Goal: Information Seeking & Learning: Learn about a topic

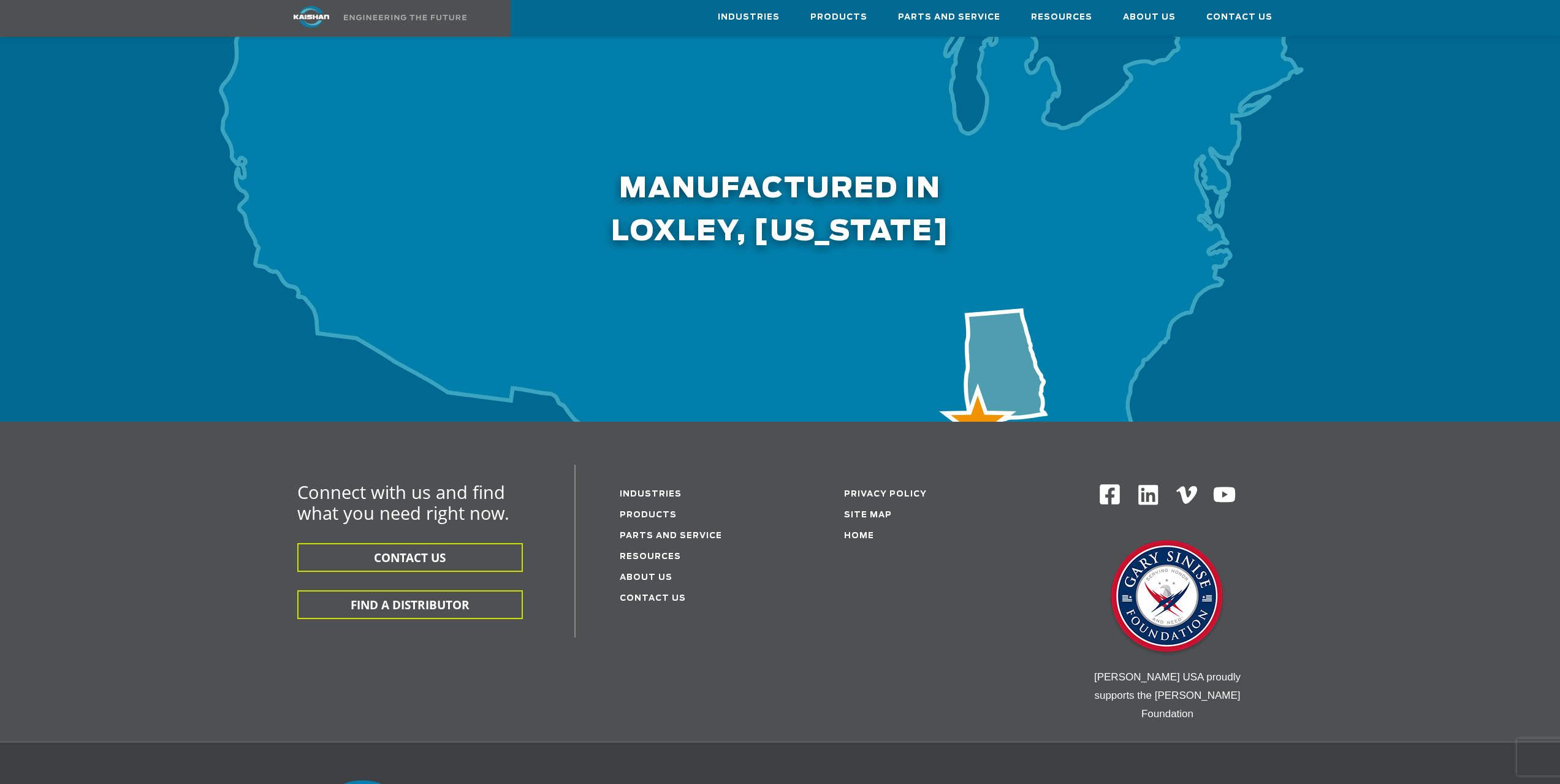
scroll to position [3832, 0]
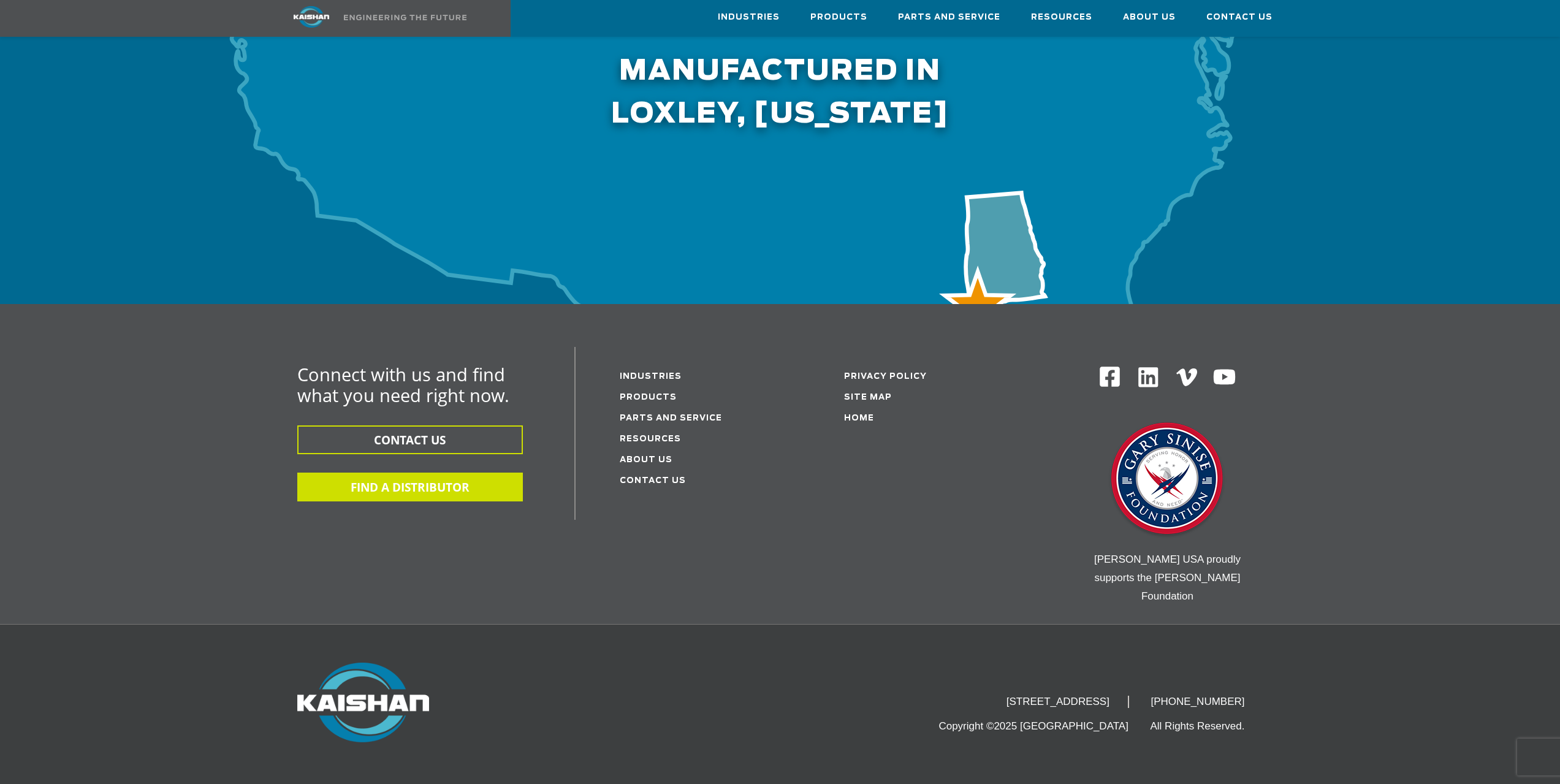
click at [478, 472] on button "FIND A DISTRIBUTOR" at bounding box center [409, 486] width 226 height 29
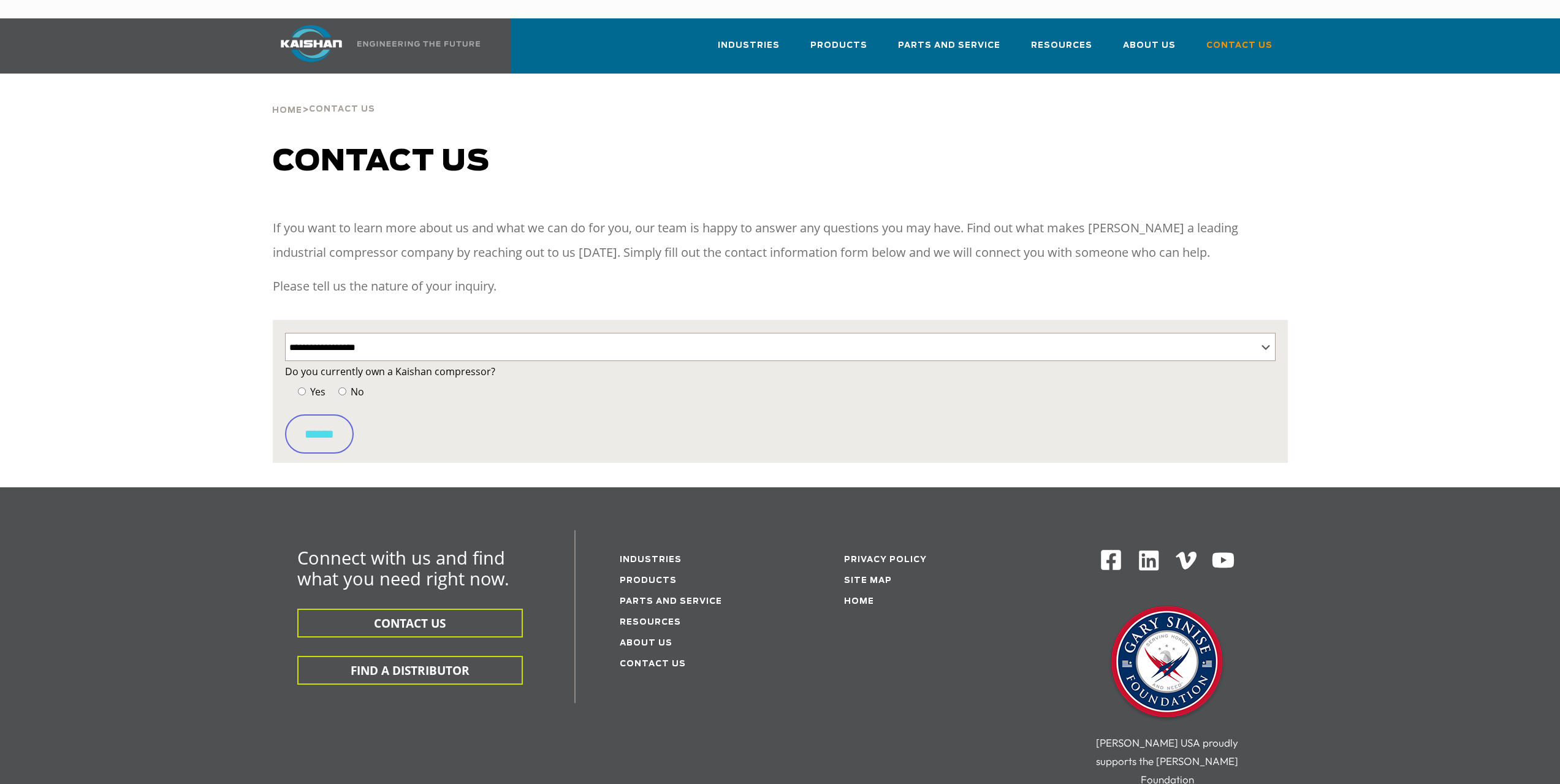
select select "**********"
click at [429, 332] on select "**********" at bounding box center [780, 346] width 991 height 28
click at [285, 332] on select "**********" at bounding box center [780, 346] width 991 height 28
click at [306, 383] on label "Yes" at bounding box center [309, 391] width 30 height 17
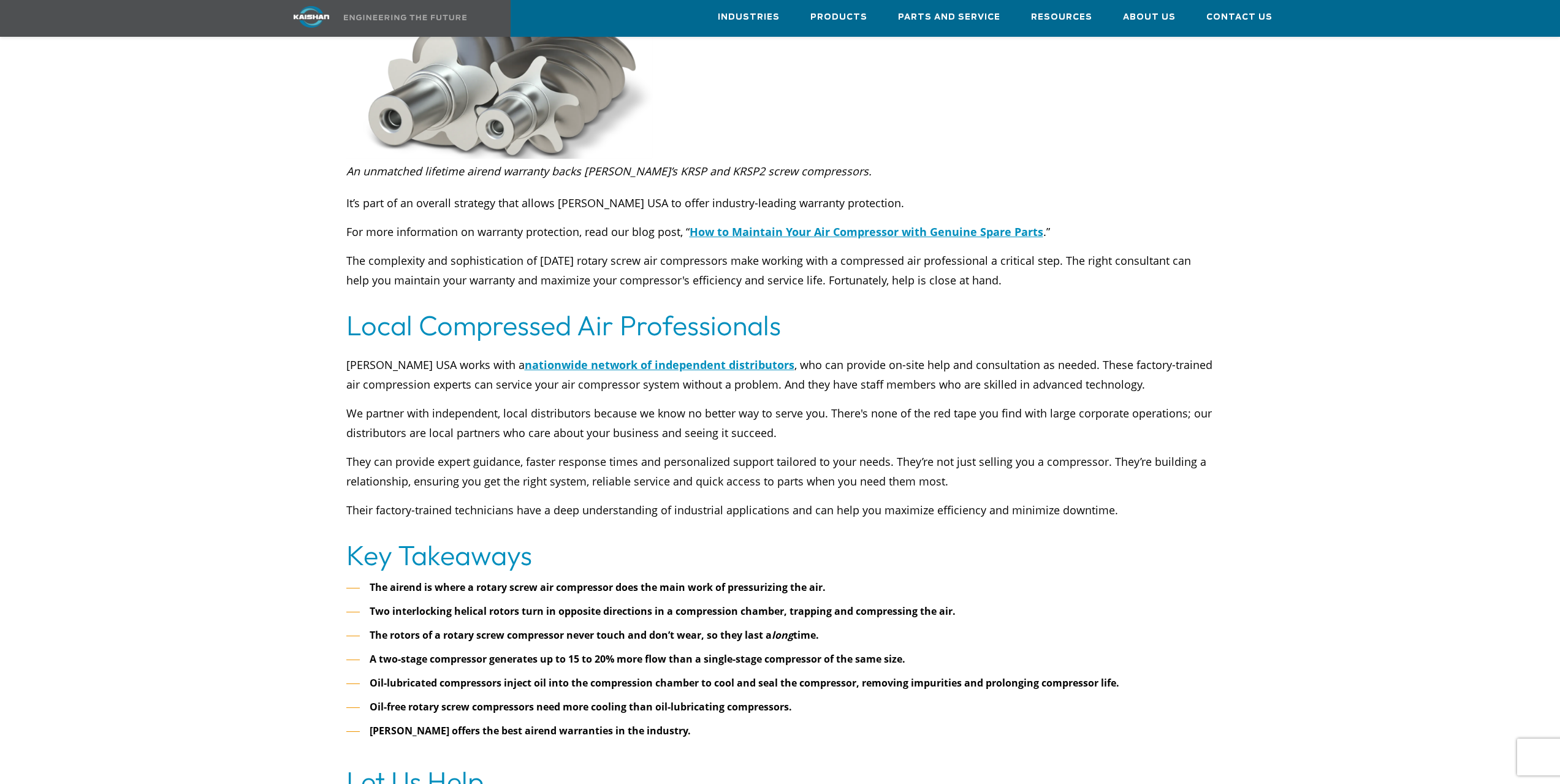
scroll to position [4596, 0]
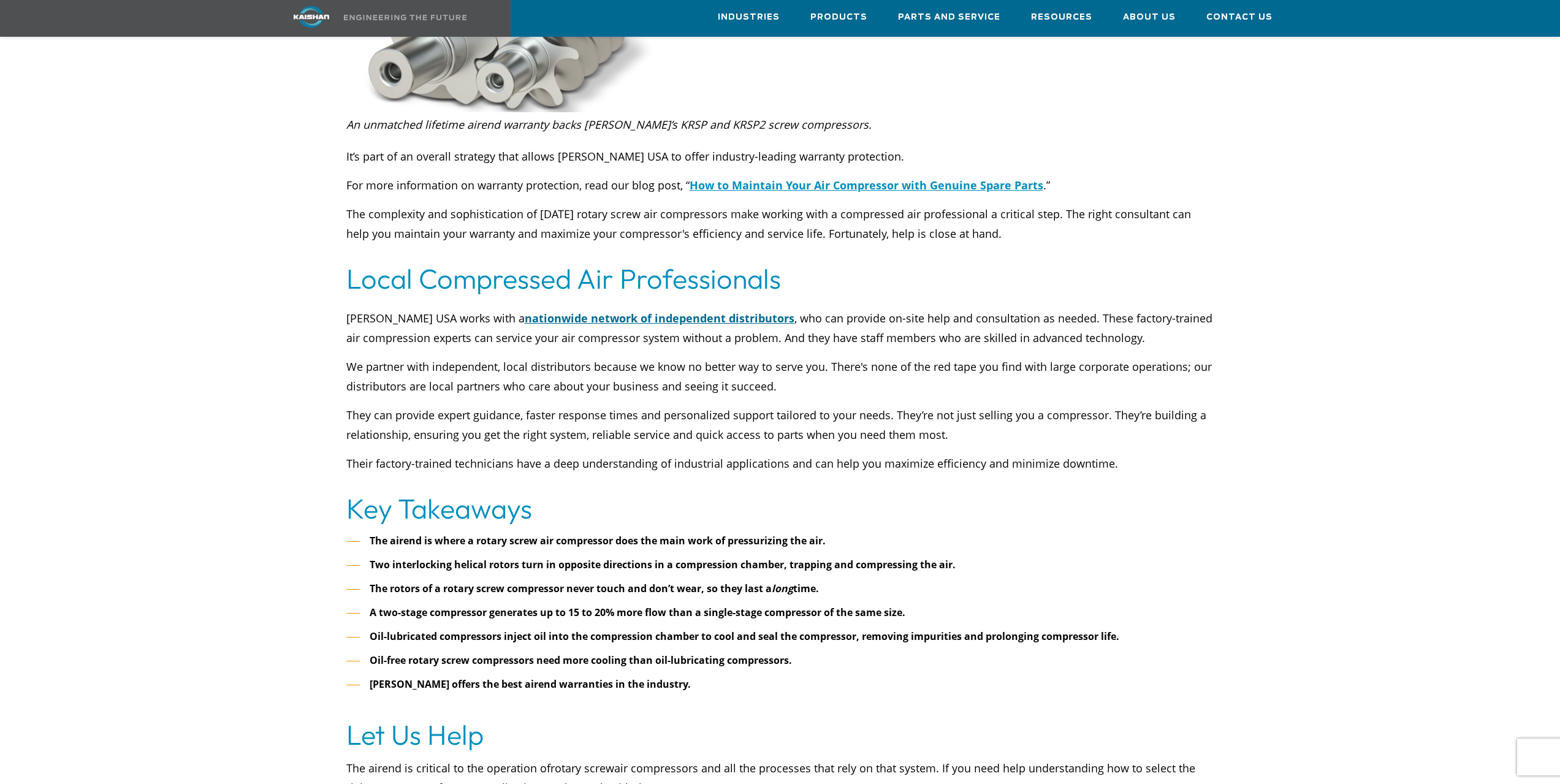
click at [678, 311] on span "nationwide network of independent distributors" at bounding box center [660, 318] width 270 height 15
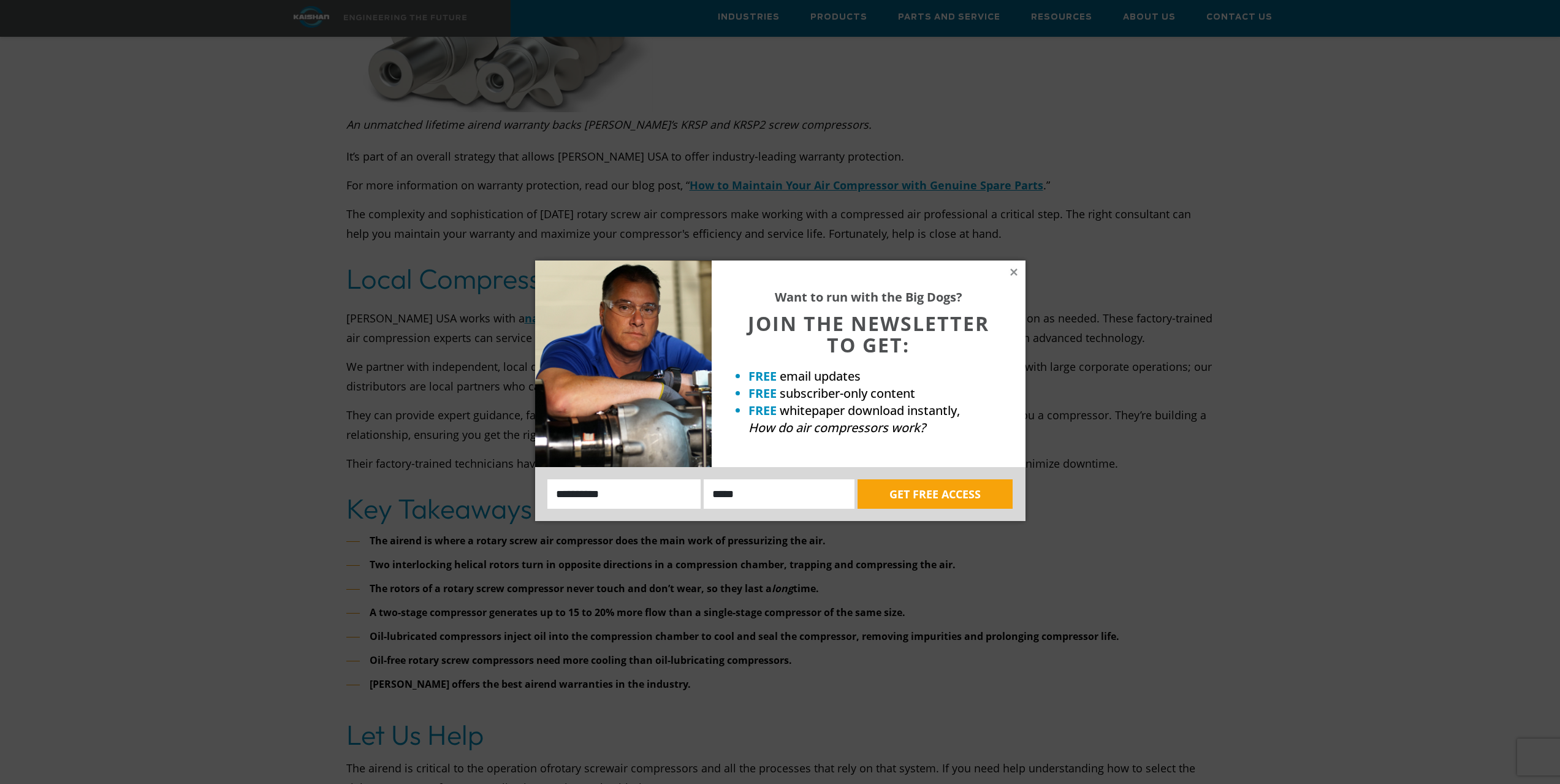
click at [1023, 270] on div "Want to run with the Big Dogs? JOIN THE NEWSLETTER TO GET: FREE email updates F…" at bounding box center [868, 363] width 314 height 207
click at [1015, 269] on icon at bounding box center [1014, 272] width 11 height 11
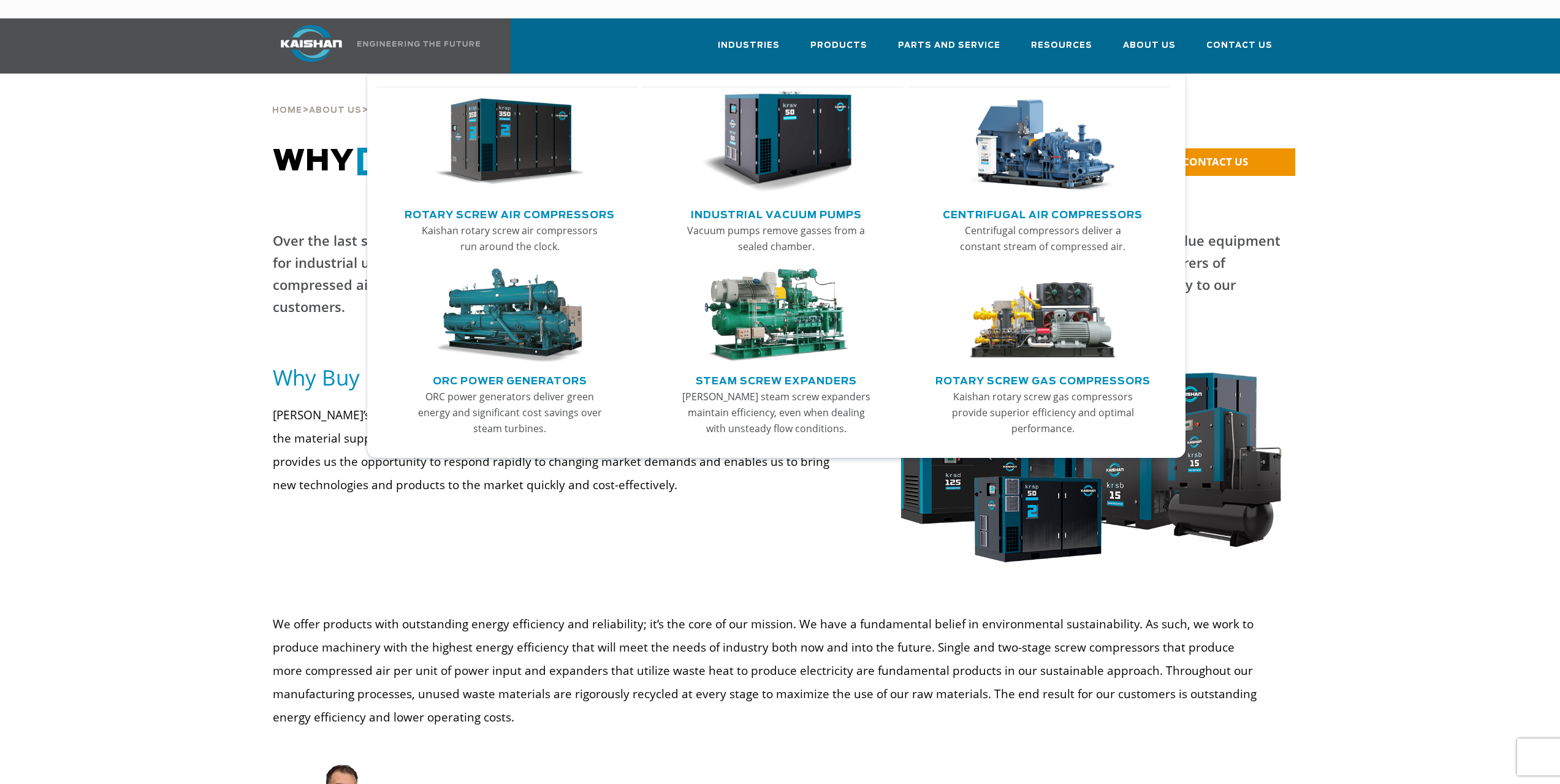
click at [546, 143] on img "Main menu" at bounding box center [509, 141] width 151 height 101
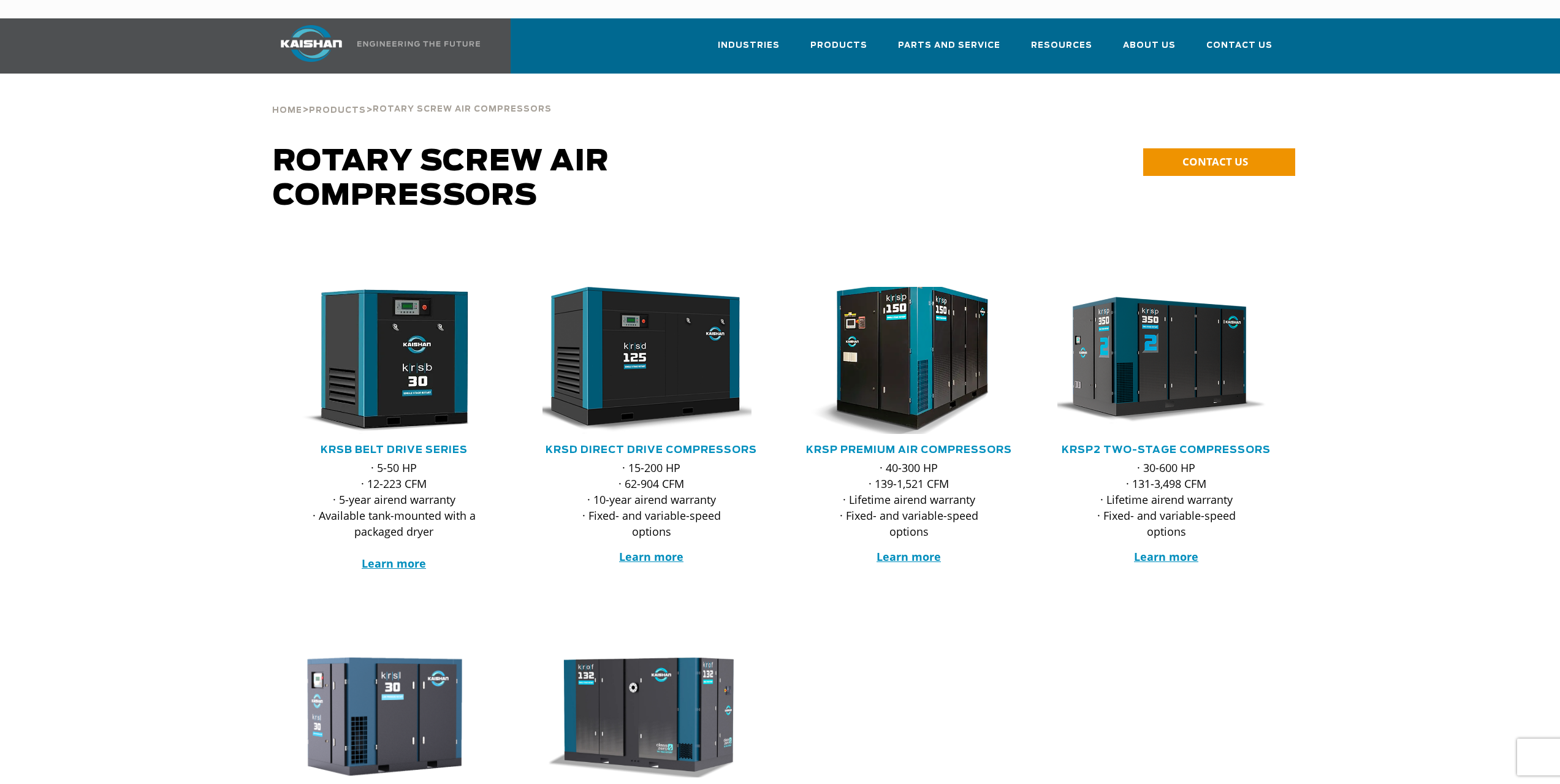
click at [941, 332] on img at bounding box center [900, 360] width 240 height 162
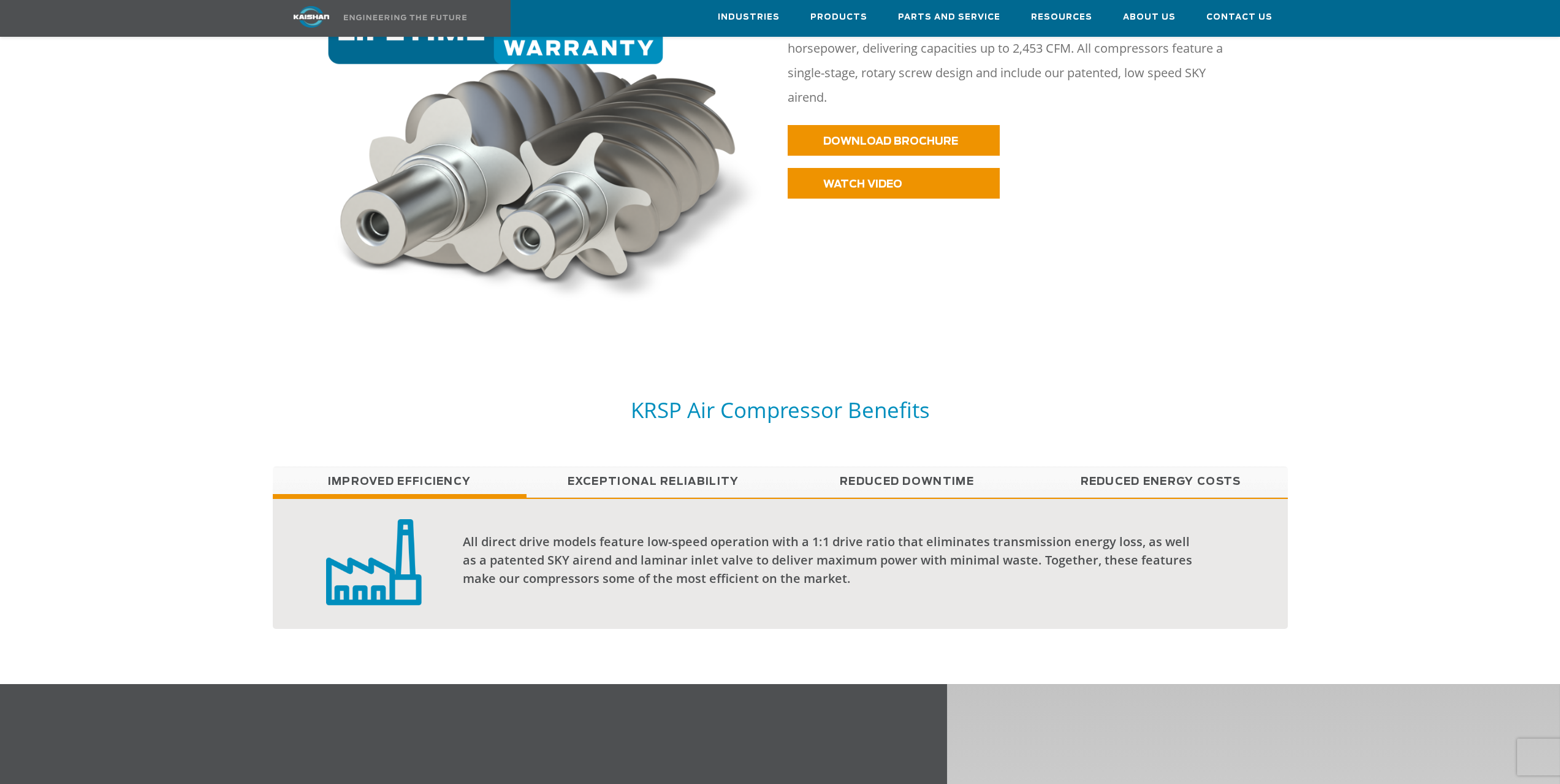
scroll to position [858, 0]
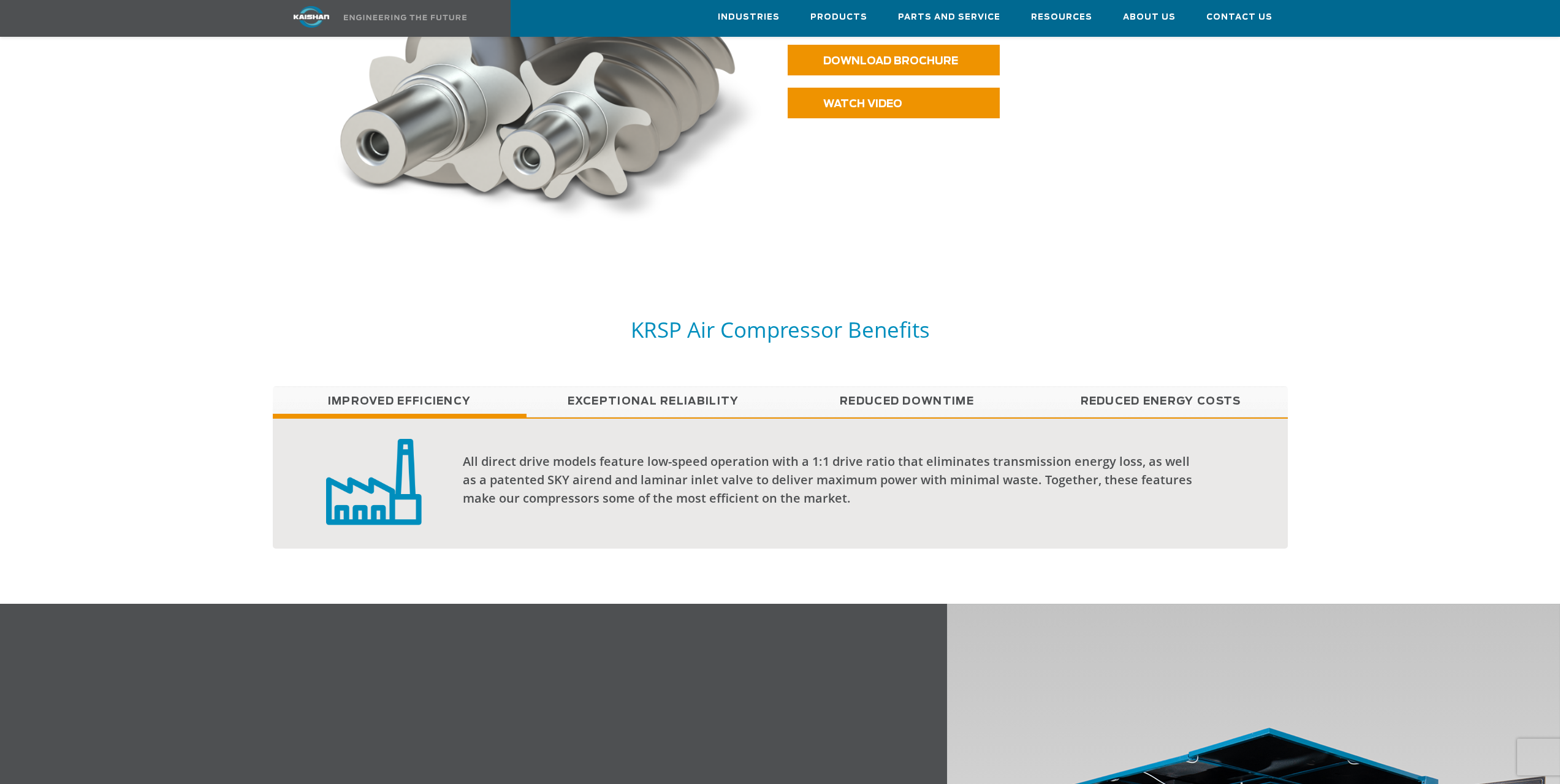
click at [684, 386] on link "Exceptional reliability" at bounding box center [653, 401] width 254 height 30
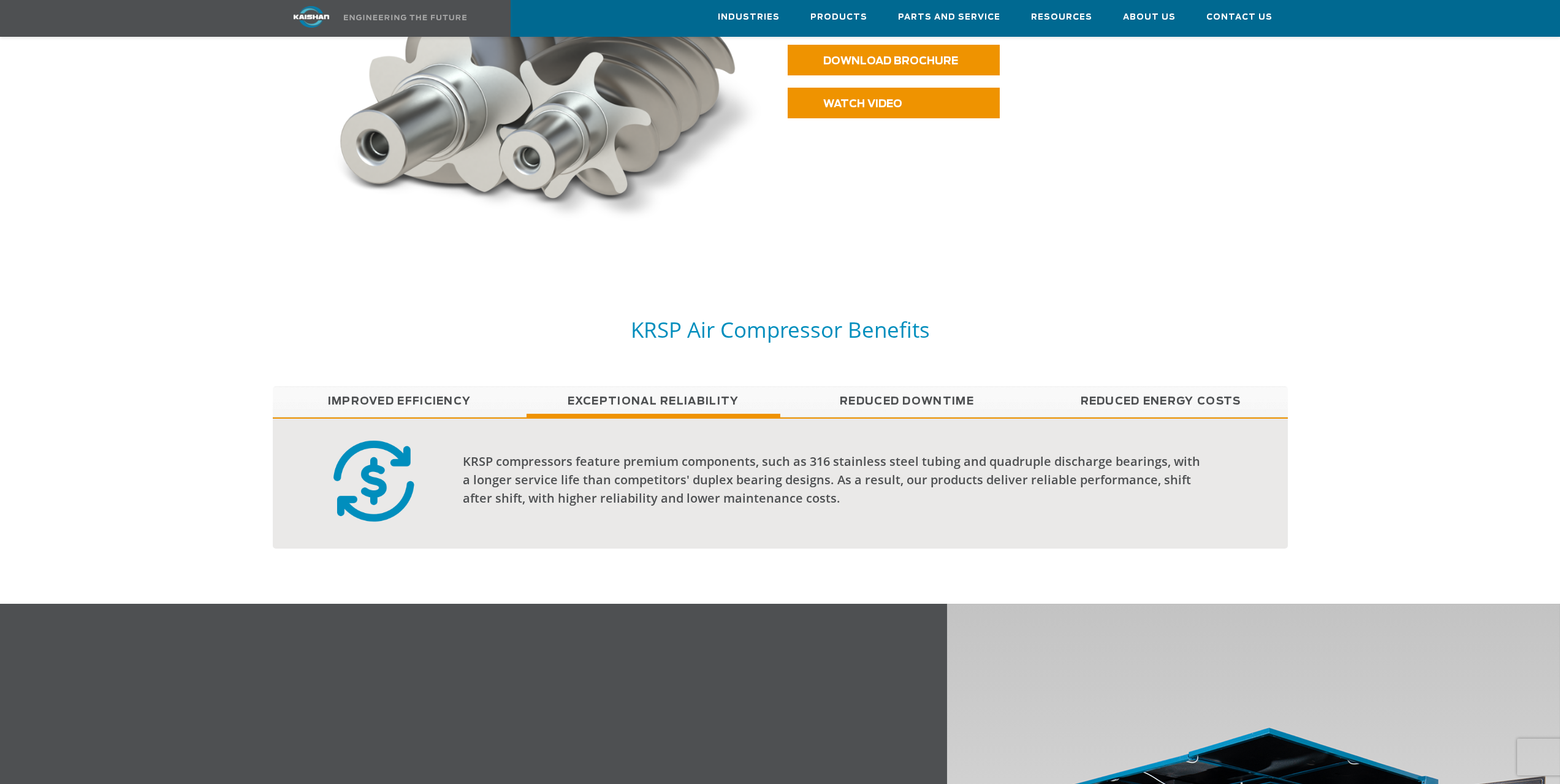
click at [902, 386] on link "Reduced Downtime" at bounding box center [907, 401] width 254 height 30
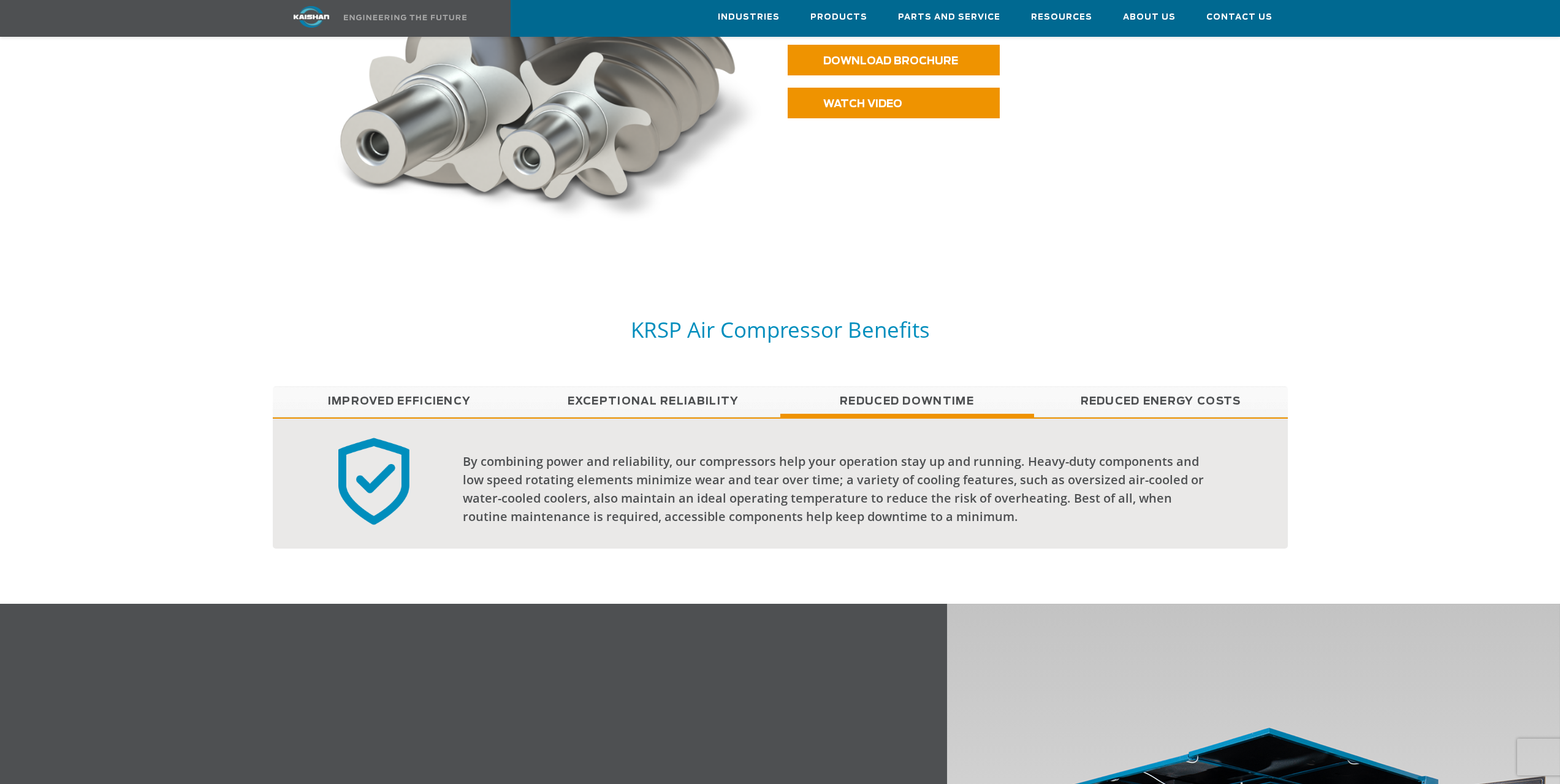
click at [1092, 386] on link "Reduced Energy Costs" at bounding box center [1160, 401] width 254 height 30
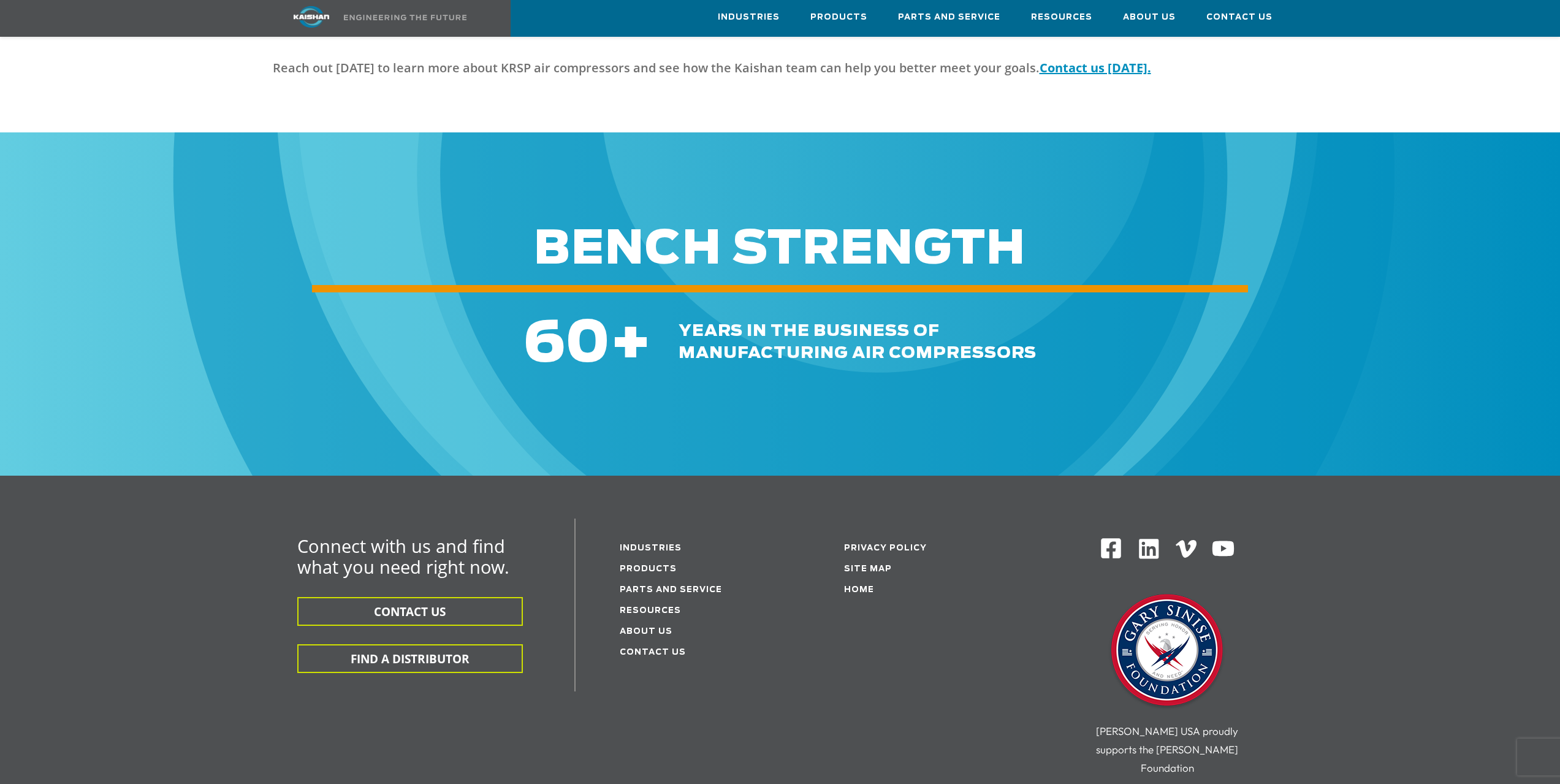
scroll to position [3616, 0]
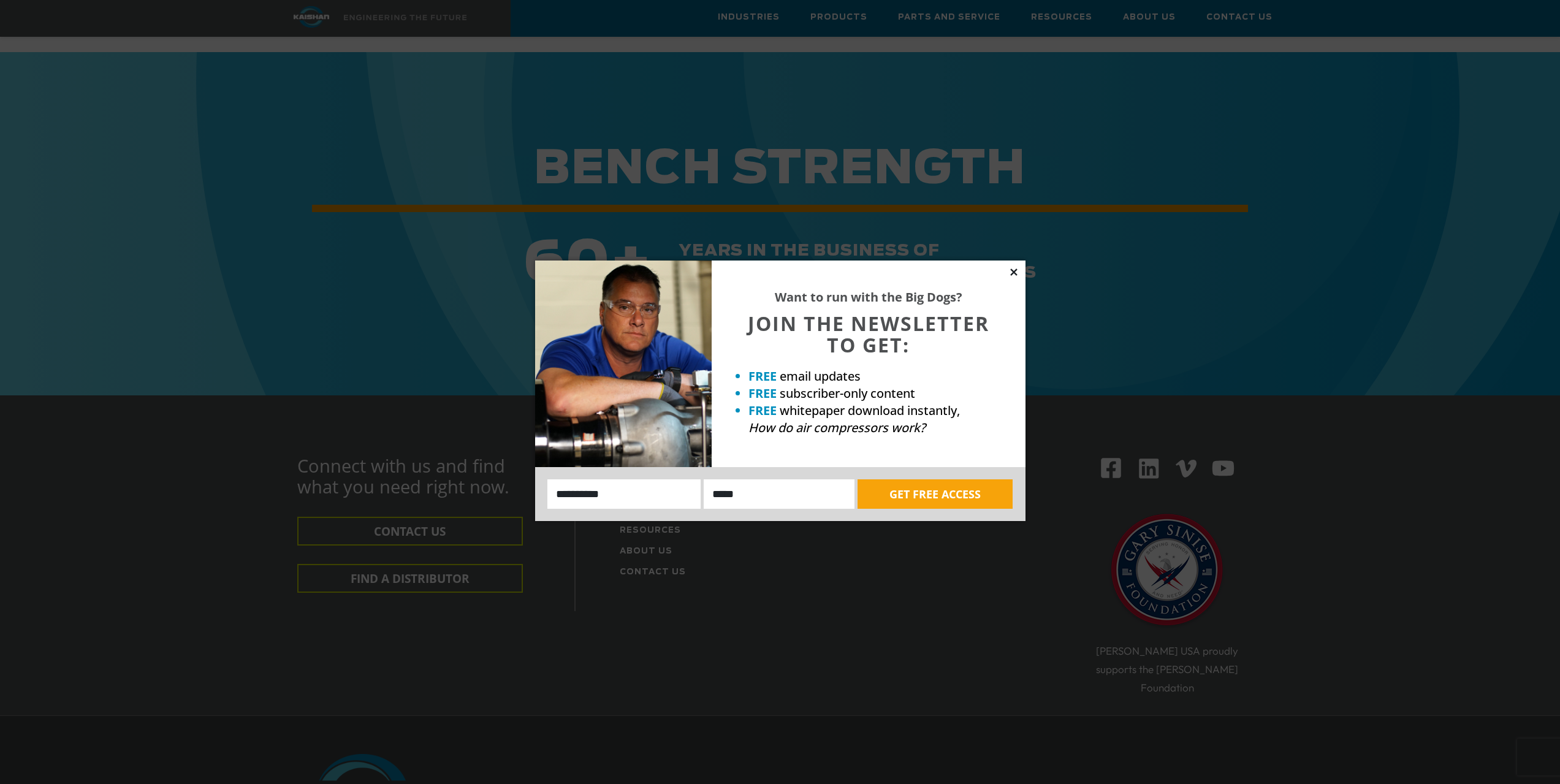
click at [1012, 267] on icon at bounding box center [1014, 272] width 11 height 11
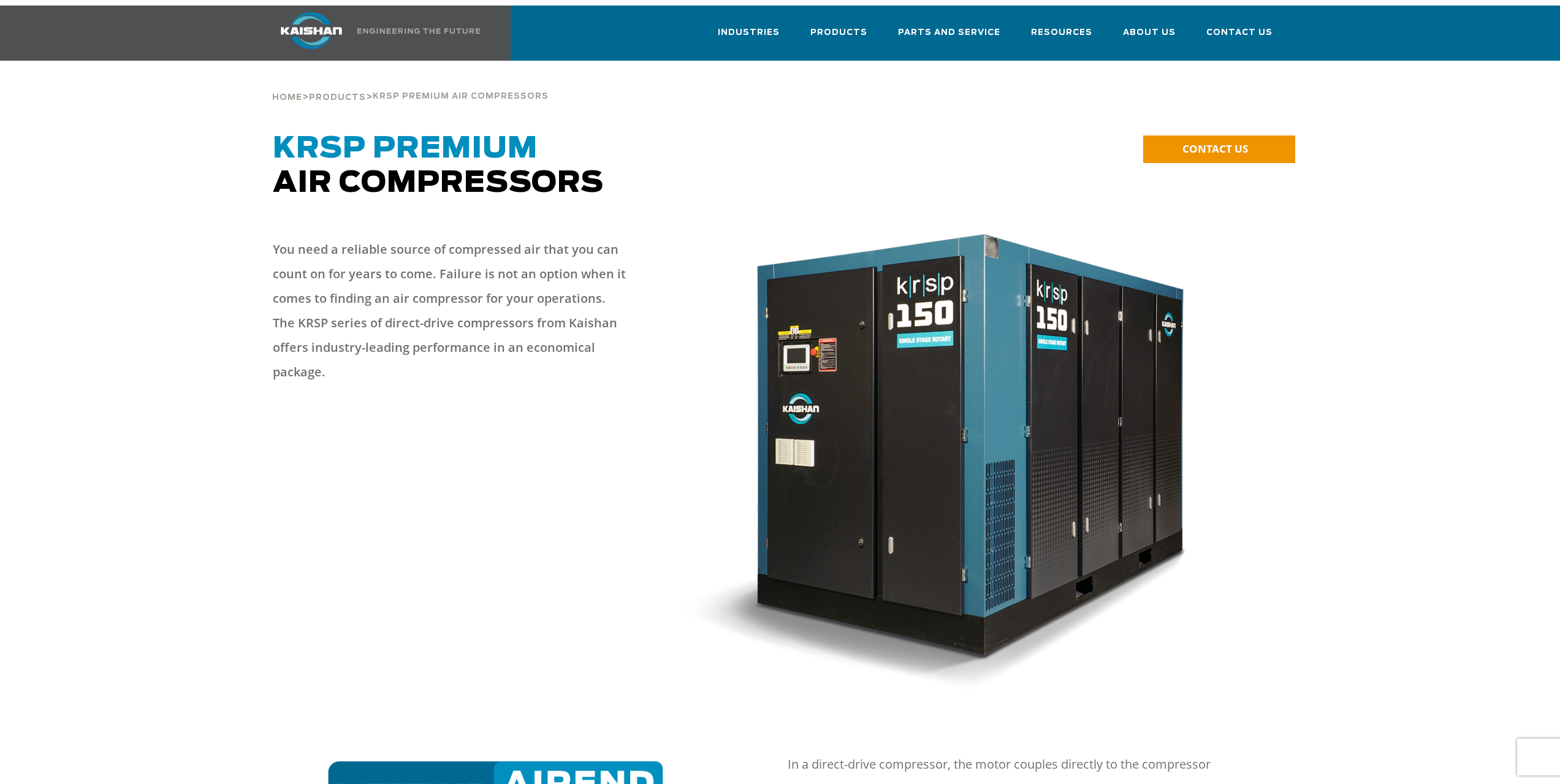
scroll to position [490, 0]
